Goal: Task Accomplishment & Management: Manage account settings

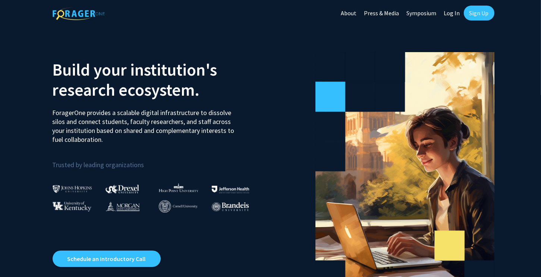
click at [457, 14] on link "Log In" at bounding box center [451, 13] width 23 height 26
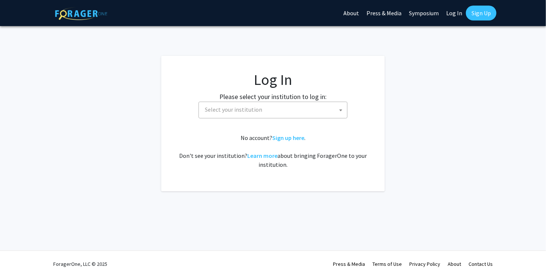
click at [341, 110] on b at bounding box center [340, 111] width 3 height 2
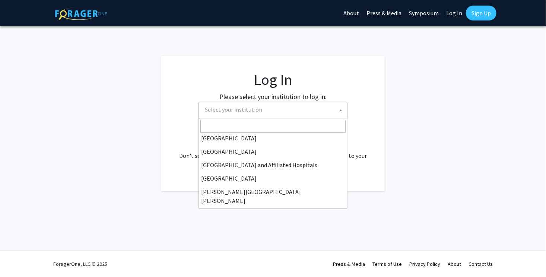
scroll to position [261, 0]
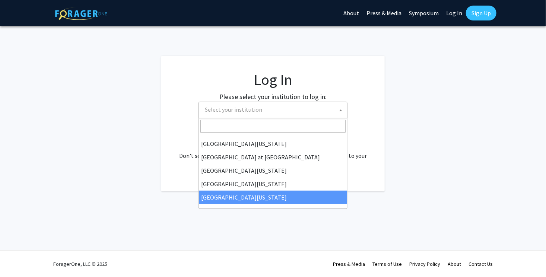
select select "33"
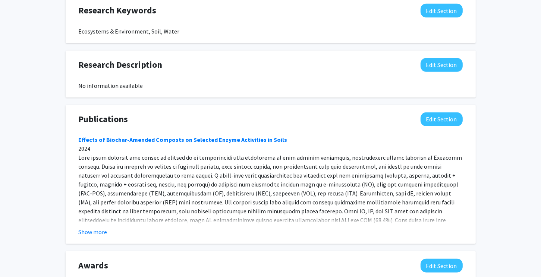
scroll to position [436, 0]
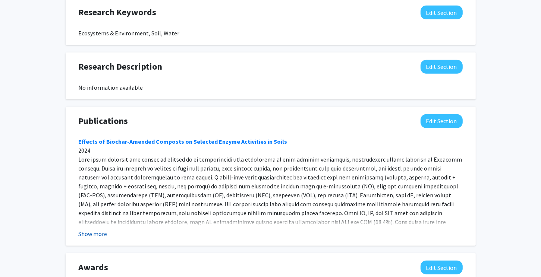
click at [89, 238] on button "Show more" at bounding box center [93, 234] width 29 height 9
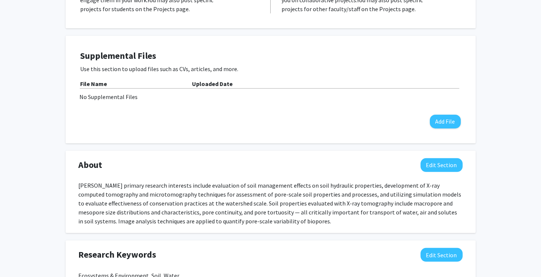
scroll to position [0, 0]
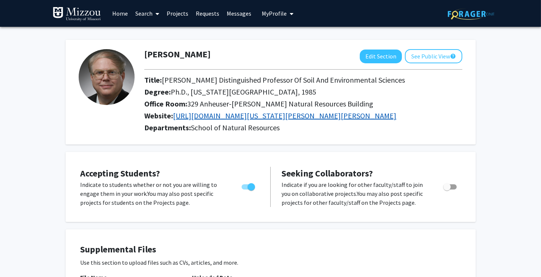
click at [325, 115] on link "https://cafnr.missouri.edu/directory/stephen-h-anderson/" at bounding box center [284, 115] width 223 height 9
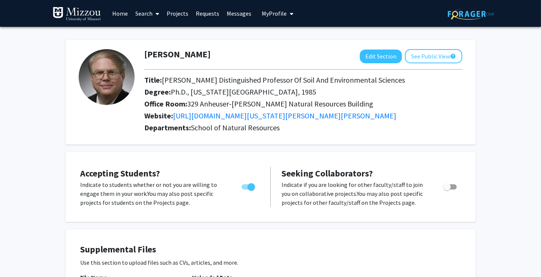
click at [294, 13] on div "Skip navigation Home Search Projects Requests Messages My Profile Stephen Ander…" at bounding box center [270, 13] width 447 height 27
click at [291, 13] on icon "My profile dropdown to access profile and logout" at bounding box center [292, 14] width 4 height 6
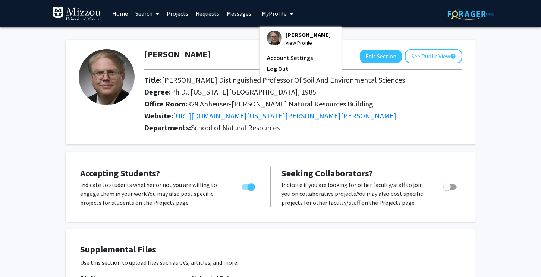
click at [277, 67] on link "Log Out" at bounding box center [300, 68] width 67 height 9
